Goal: Task Accomplishment & Management: Manage account settings

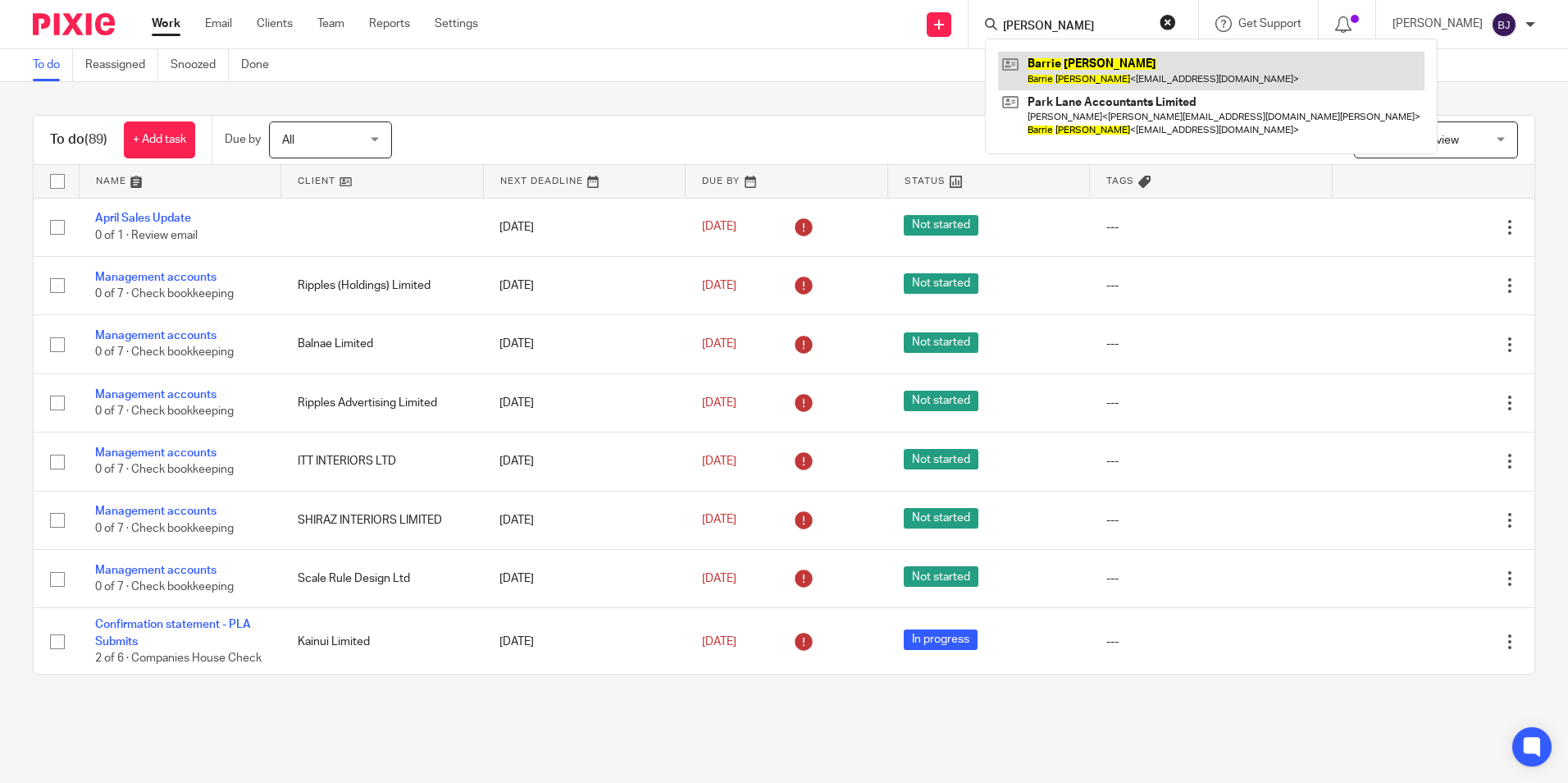
click at [1095, 82] on link at bounding box center [1211, 71] width 427 height 38
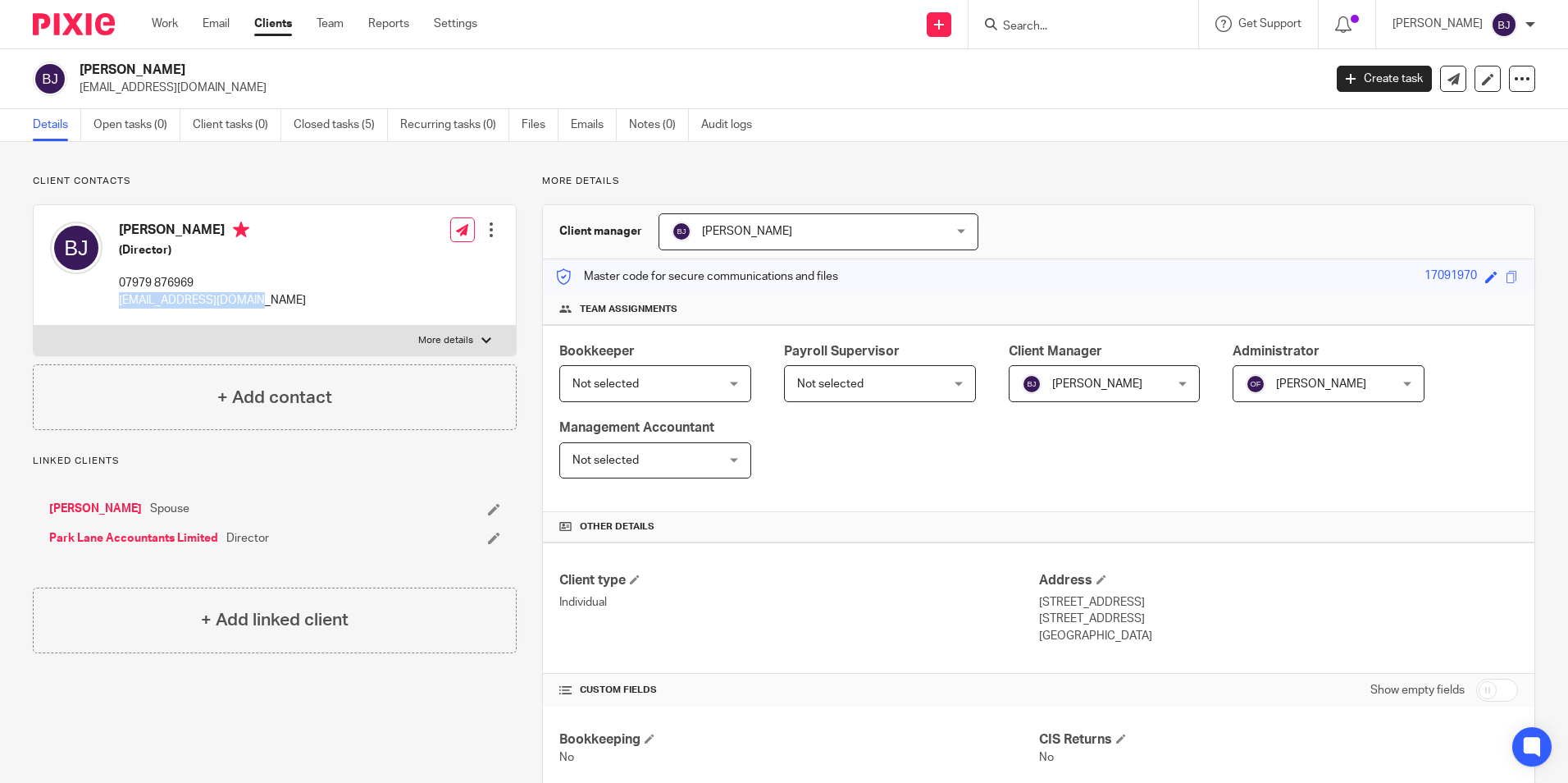
drag, startPoint x: 262, startPoint y: 304, endPoint x: 117, endPoint y: 317, distance: 145.6
click at [117, 317] on div "Barrie Jenkins (Director) 07979 876969 jenkinsb2022@yahoo.com Edit contact Crea…" at bounding box center [274, 265] width 482 height 121
copy p "jenkinsb2022@yahoo.com"
click at [457, 26] on link "Settings" at bounding box center [456, 24] width 43 height 16
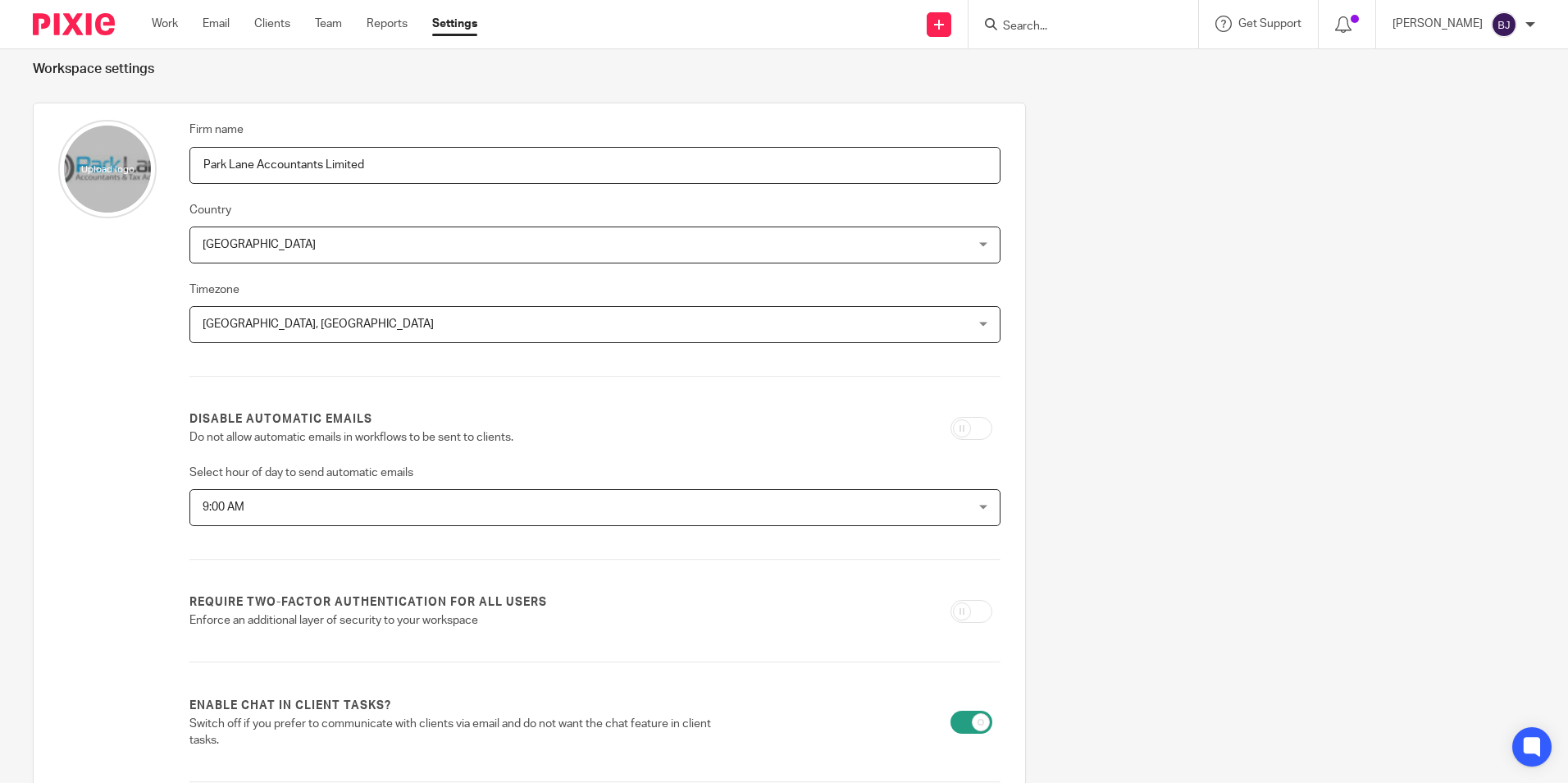
scroll to position [53, 0]
click at [1467, 24] on p "[PERSON_NAME]" at bounding box center [1438, 24] width 91 height 16
click at [1270, 125] on div "Firm name Park Lane Accountants Limited Country United Kingdom United Kingdom A…" at bounding box center [771, 591] width 1527 height 974
click at [445, 22] on link "Settings" at bounding box center [455, 24] width 45 height 16
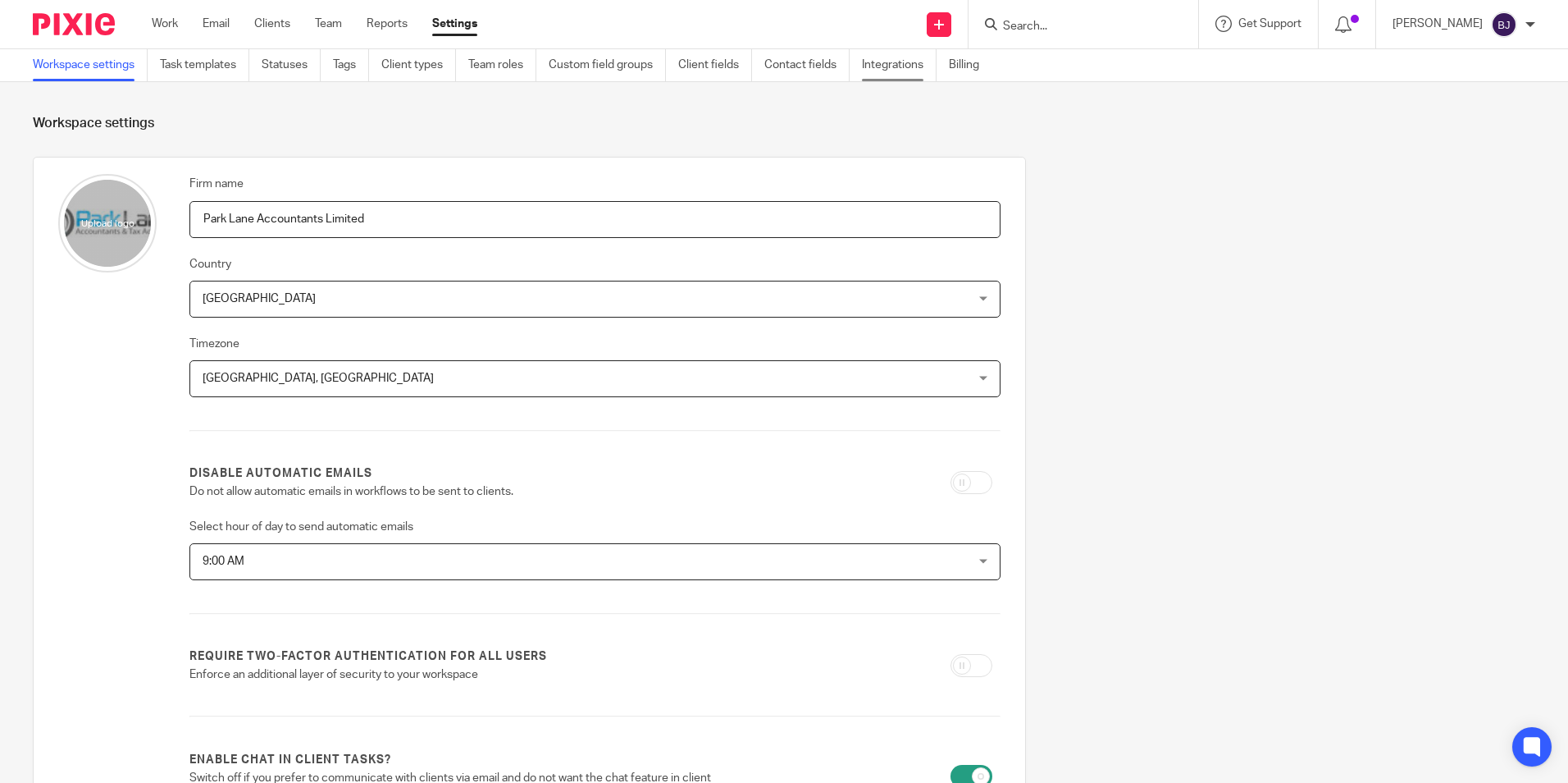
click at [915, 71] on link "Integrations" at bounding box center [899, 64] width 74 height 32
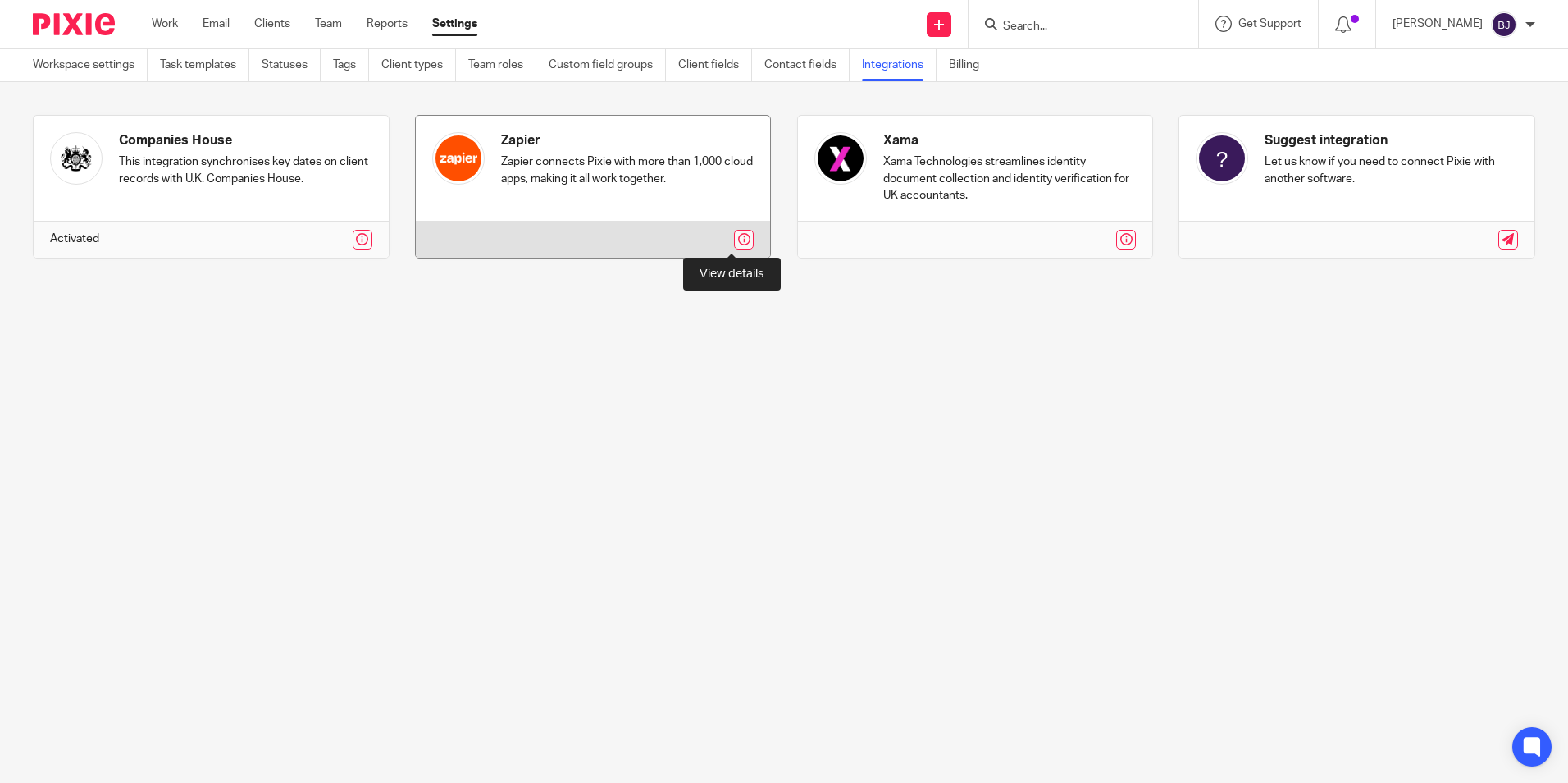
click at [734, 245] on link at bounding box center [744, 239] width 20 height 20
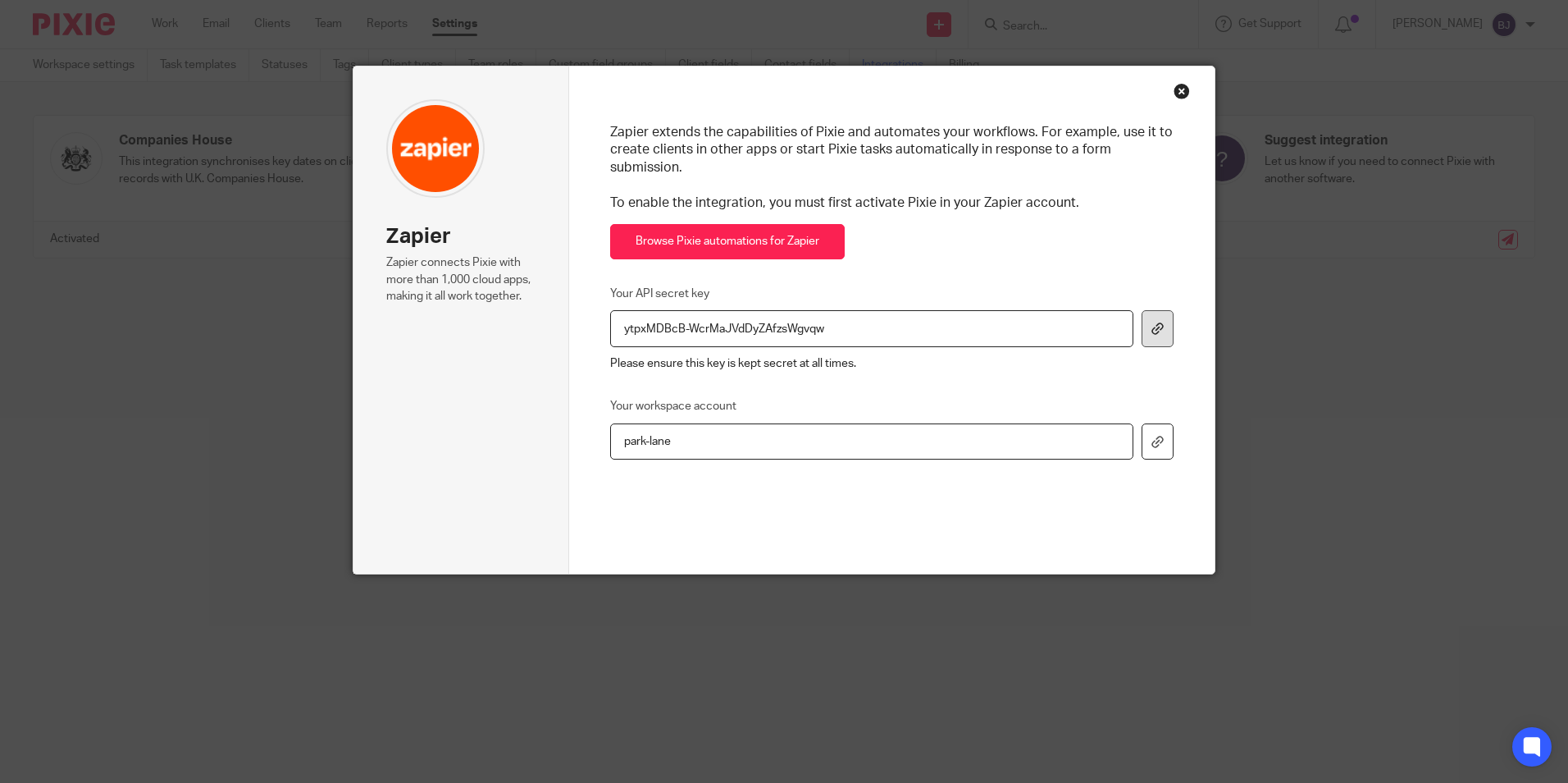
click at [1155, 323] on icon at bounding box center [1158, 329] width 13 height 13
click at [803, 224] on link "Browse Pixie automations for Zapier" at bounding box center [726, 241] width 235 height 35
